Goal: Navigation & Orientation: Find specific page/section

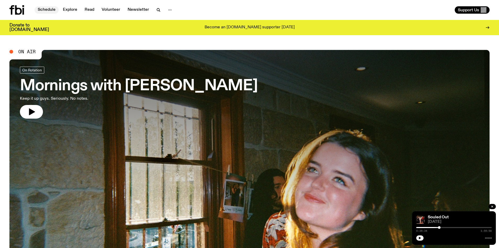
click at [47, 8] on link "Schedule" at bounding box center [47, 9] width 24 height 7
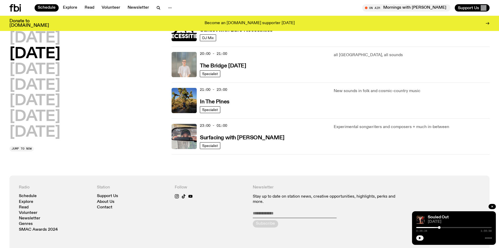
scroll to position [129, 0]
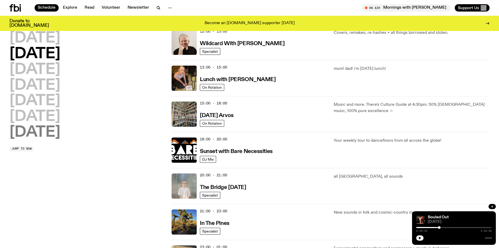
click at [41, 134] on h2 "[DATE]" at bounding box center [34, 132] width 51 height 15
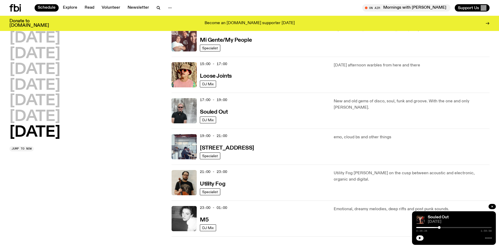
scroll to position [277, 0]
click at [211, 111] on h3 "Souled Out" at bounding box center [214, 112] width 28 height 6
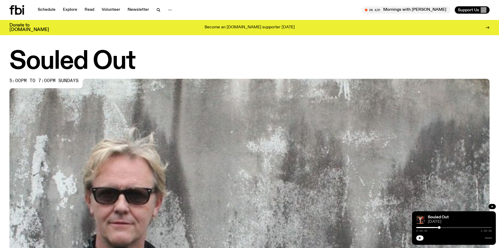
click at [418, 238] on button "button" at bounding box center [419, 237] width 7 height 5
drag, startPoint x: 420, startPoint y: 235, endPoint x: 452, endPoint y: 234, distance: 31.5
click at [420, 235] on button "button" at bounding box center [419, 237] width 7 height 5
